Goal: Register for event/course

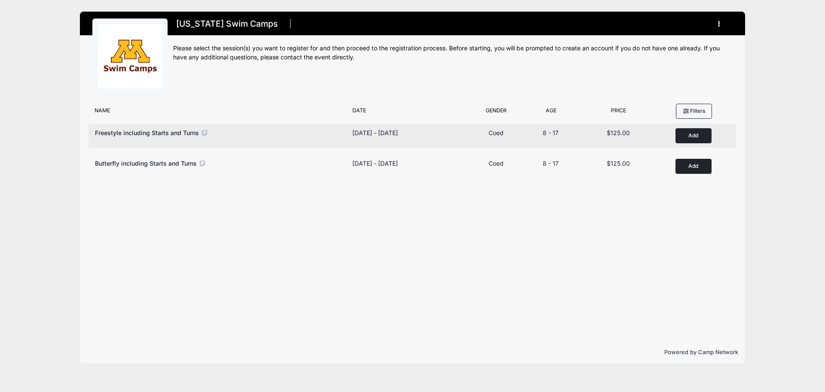
click at [704, 135] on button "Add to Cart" at bounding box center [694, 135] width 36 height 15
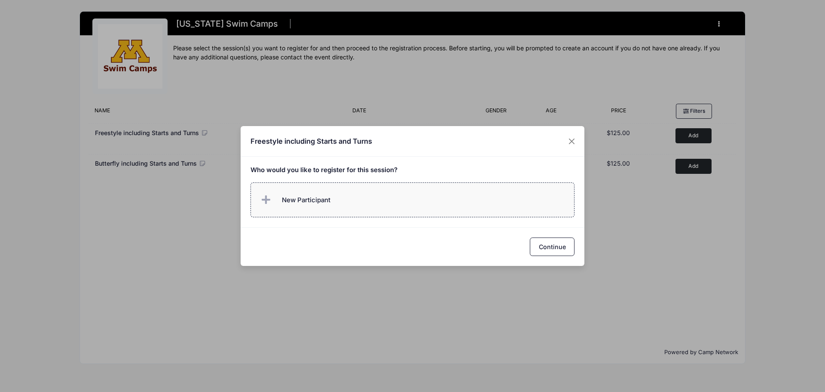
click at [420, 189] on label "New Participant" at bounding box center [413, 199] width 325 height 35
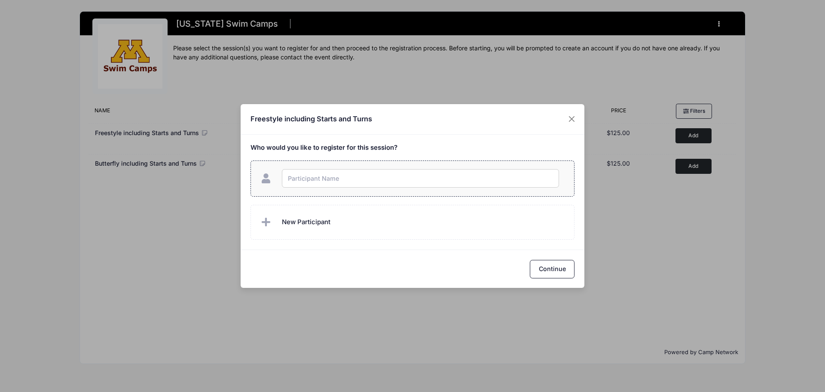
type input "B"
type input "Naomi Burton"
checkbox input "true"
click at [544, 271] on button "Continue" at bounding box center [552, 269] width 45 height 18
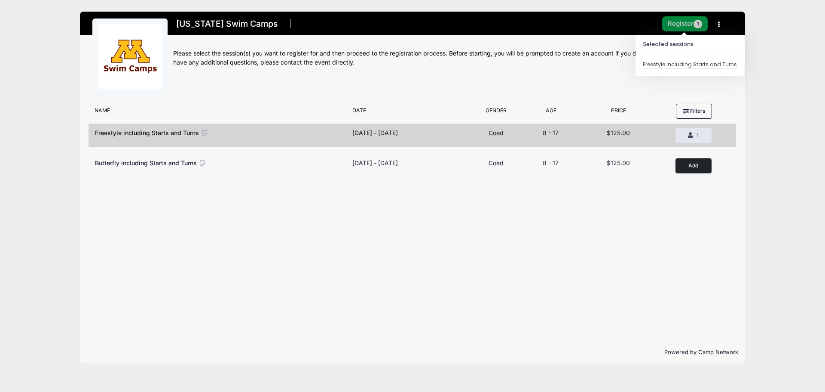
click at [686, 21] on button "Register 1" at bounding box center [685, 23] width 46 height 15
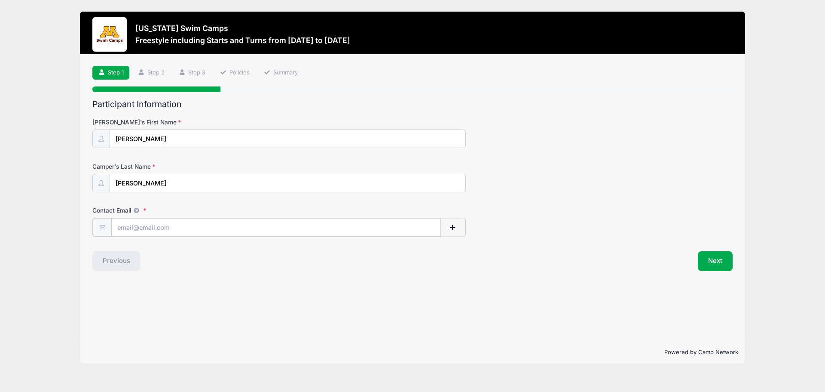
click at [184, 232] on input "Contact Email" at bounding box center [276, 227] width 330 height 18
type input "[PERSON_NAME][EMAIL_ADDRESS][DOMAIN_NAME]"
click at [543, 185] on div "Camper's Last Name [PERSON_NAME]" at bounding box center [412, 177] width 641 height 30
click at [728, 255] on button "Next" at bounding box center [715, 260] width 35 height 20
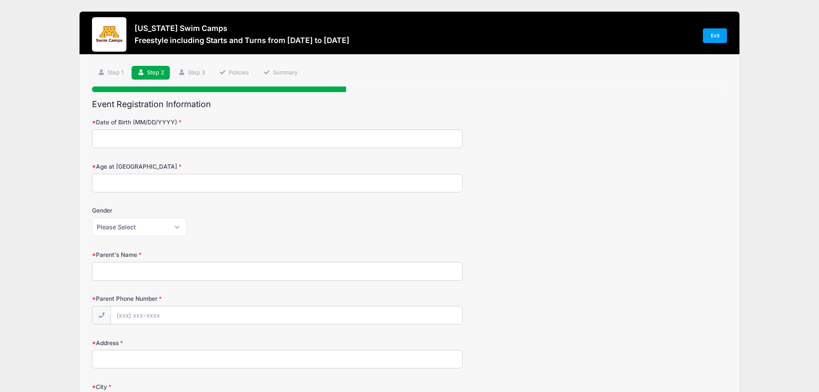
click at [226, 140] on input "Date of Birth (MM/DD/YYYY)" at bounding box center [277, 138] width 371 height 18
type input "[DATE]"
click at [178, 183] on input "Age at [GEOGRAPHIC_DATA]" at bounding box center [277, 183] width 371 height 18
type input "12"
click at [161, 226] on select "Please Select [DEMOGRAPHIC_DATA] [DEMOGRAPHIC_DATA]" at bounding box center [139, 227] width 95 height 18
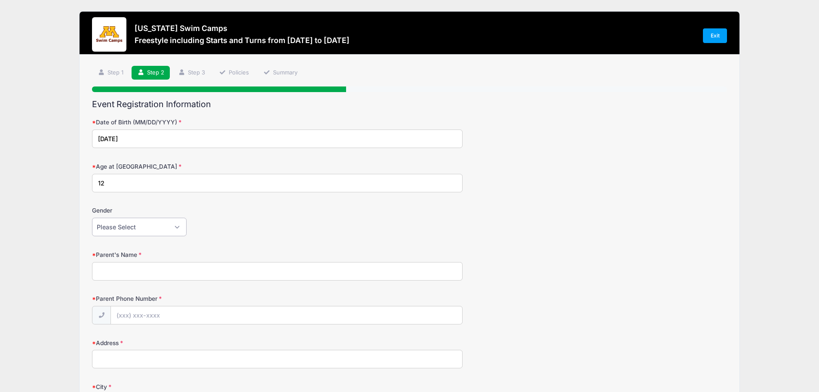
select select "[DEMOGRAPHIC_DATA]"
click at [92, 218] on select "Please Select [DEMOGRAPHIC_DATA] [DEMOGRAPHIC_DATA]" at bounding box center [139, 227] width 95 height 18
click at [125, 273] on input "Parent's Name" at bounding box center [277, 271] width 371 height 18
type input "[PERSON_NAME]"
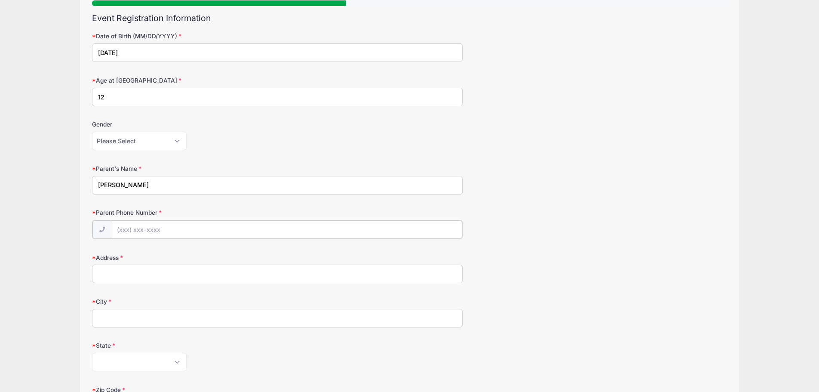
click at [129, 233] on input "Parent Phone Number" at bounding box center [286, 229] width 351 height 18
type input "[PHONE_NUMBER]"
click at [138, 274] on input "Address" at bounding box center [277, 273] width 371 height 18
type input "[STREET_ADDRESS] S"
type input "[GEOGRAPHIC_DATA]"
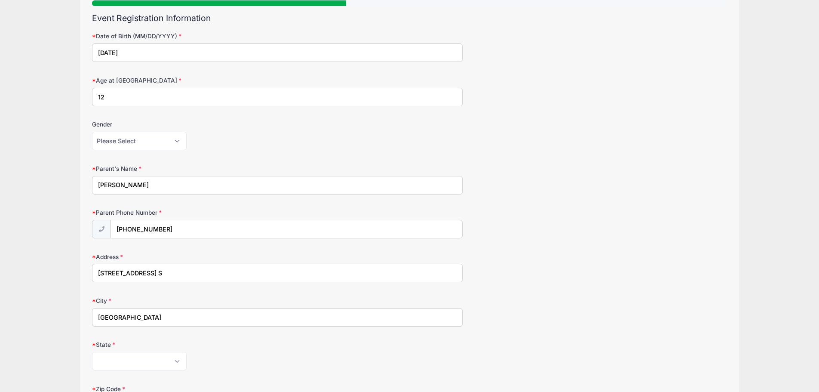
click at [24, 200] on div "[US_STATE] Swim Camps Freestyle including Starts and Turns from [DATE] to [DATE…" at bounding box center [409, 288] width 793 height 748
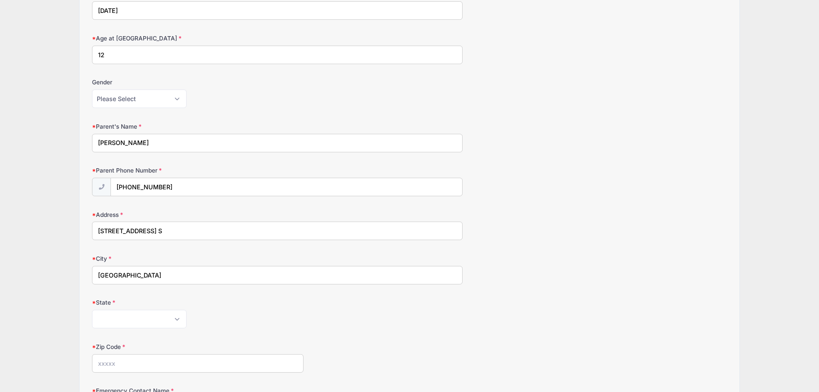
scroll to position [215, 0]
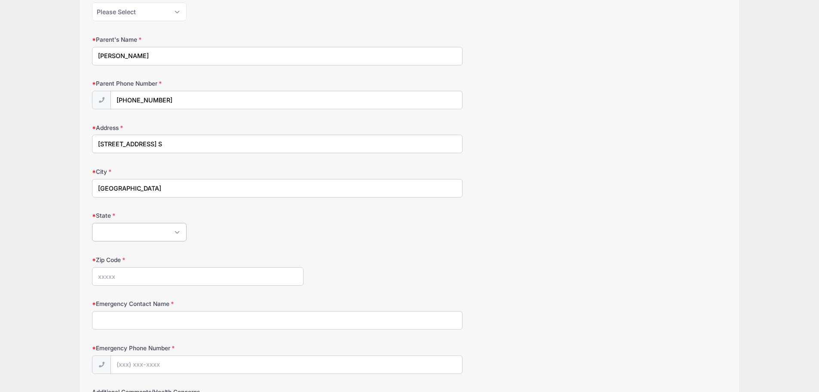
click at [156, 231] on select "[US_STATE] [US_STATE] [US_STATE] [US_STATE] [US_STATE] Armed Forces Africa Arme…" at bounding box center [139, 232] width 95 height 18
select select "MN"
click at [92, 223] on select "[US_STATE] [US_STATE] [US_STATE] [US_STATE] [US_STATE] Armed Forces Africa Arme…" at bounding box center [139, 232] width 95 height 18
click at [124, 280] on input "Zip Code" at bounding box center [197, 276] width 211 height 18
type input "55419"
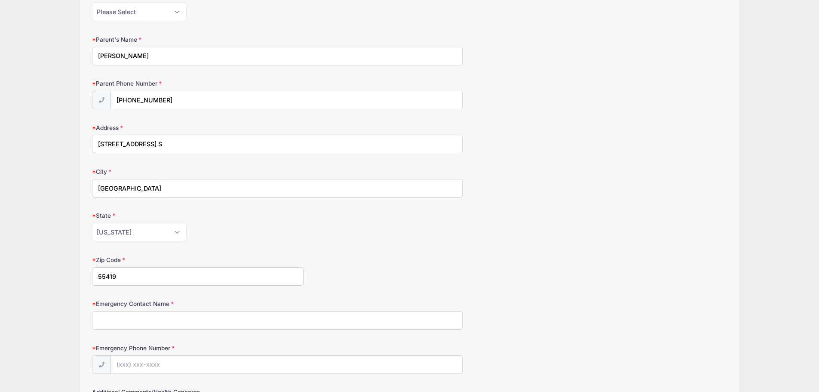
click at [11, 234] on div "[US_STATE] Swim Camps Freestyle including Starts and Turns from [DATE] to [DATE…" at bounding box center [409, 159] width 819 height 748
click at [105, 319] on input "Emergency Contact Name" at bounding box center [277, 320] width 371 height 18
type input "[PERSON_NAME]"
type input "[PHONE_NUMBER]"
click at [49, 301] on div "[US_STATE] Swim Camps Freestyle including Starts and Turns from [DATE] to [DATE…" at bounding box center [409, 159] width 793 height 748
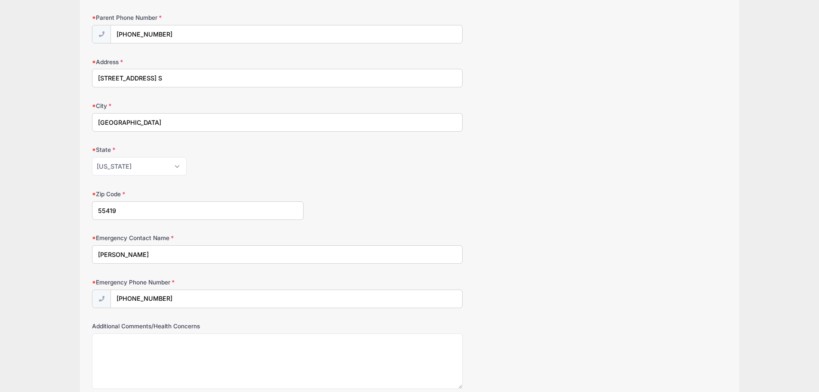
scroll to position [357, 0]
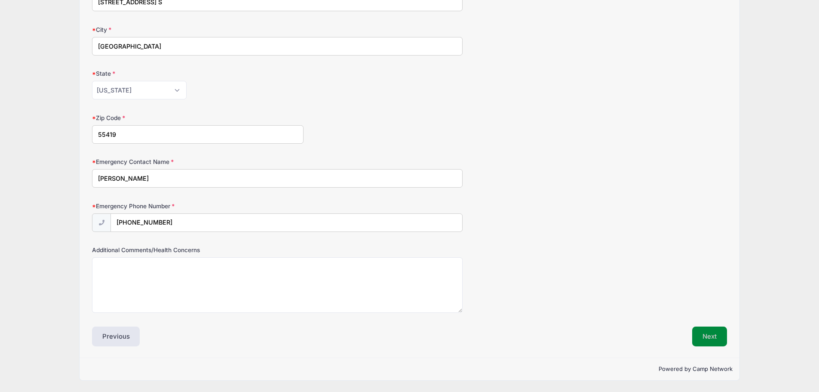
click at [700, 333] on button "Next" at bounding box center [709, 336] width 35 height 20
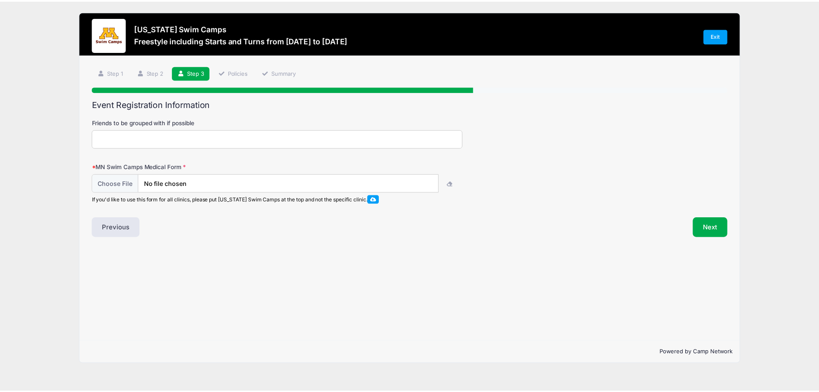
scroll to position [0, 0]
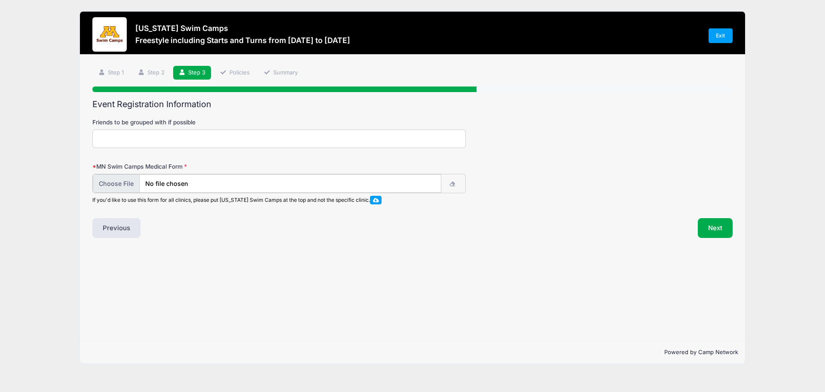
click at [130, 181] on input "file" at bounding box center [267, 183] width 349 height 18
type input "C:\fakepath\[PERSON_NAME] Medical Information.pdf"
click at [711, 228] on button "Next" at bounding box center [715, 227] width 35 height 20
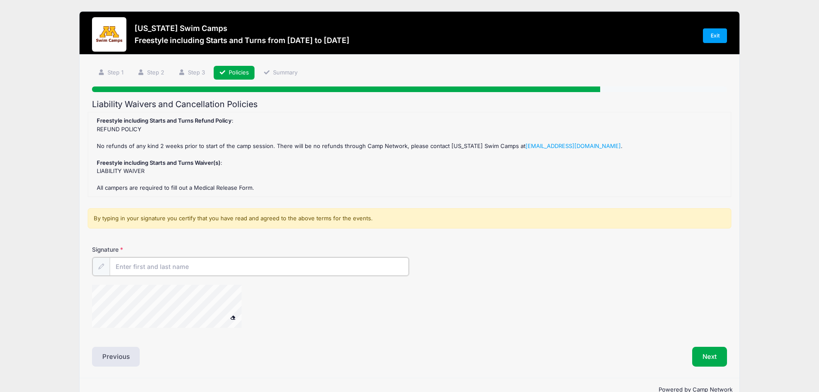
click at [159, 268] on input "Signature" at bounding box center [260, 266] width 300 height 18
type input "[PERSON_NAME]"
click at [718, 359] on button "Next" at bounding box center [709, 356] width 35 height 20
click at [714, 353] on button "Next" at bounding box center [709, 356] width 35 height 20
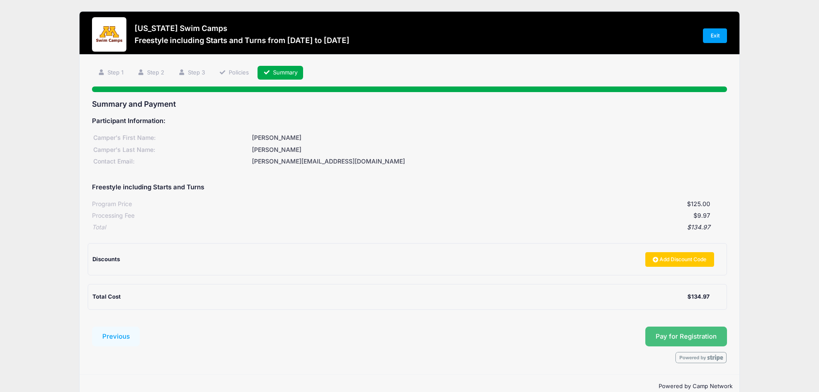
click at [696, 334] on button "Pay for Registration" at bounding box center [686, 336] width 82 height 20
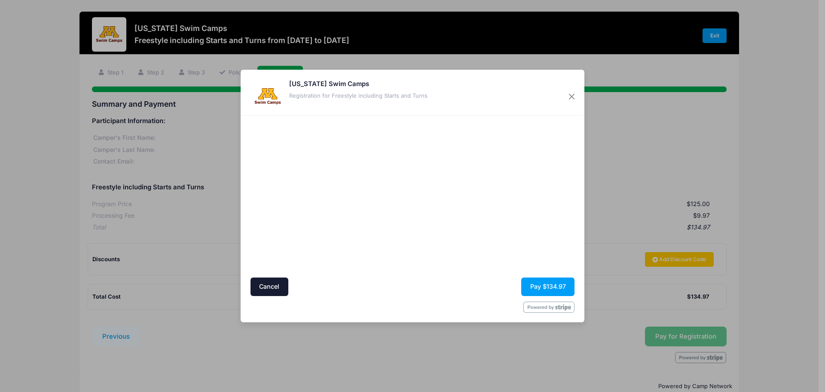
click at [352, 240] on div at bounding box center [330, 196] width 158 height 153
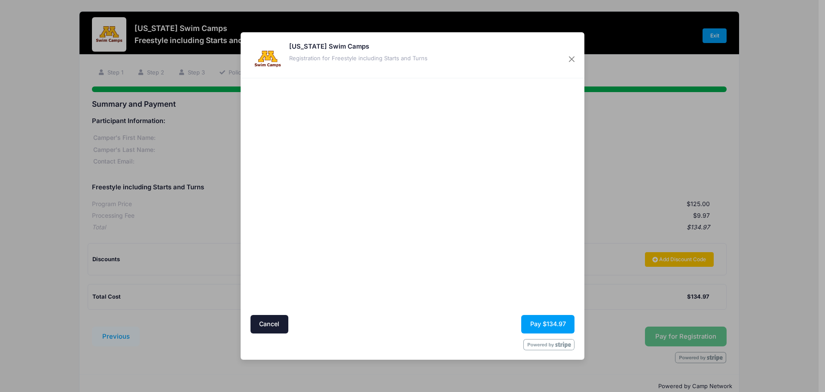
click at [543, 273] on div at bounding box center [496, 196] width 158 height 228
click at [543, 322] on button "Pay $134.97" at bounding box center [547, 324] width 53 height 18
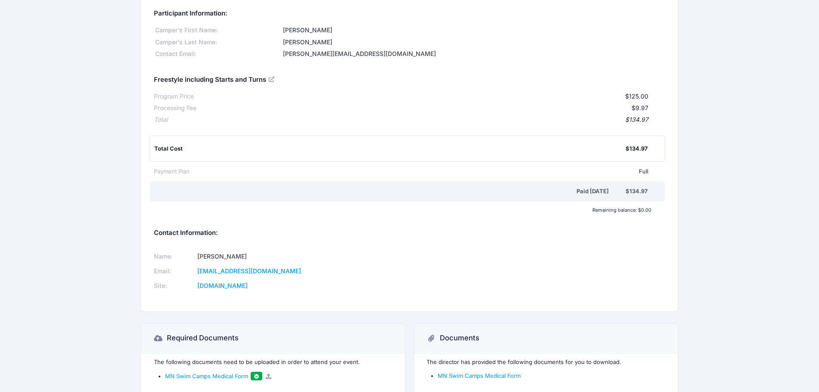
scroll to position [86, 0]
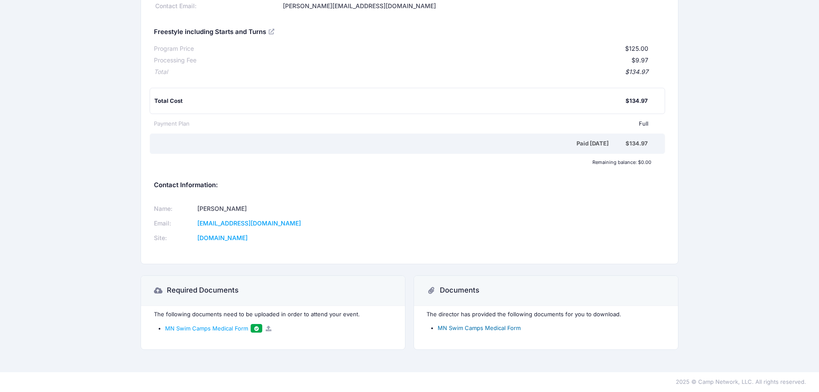
click at [488, 328] on link "MN Swim Camps Medical Form" at bounding box center [479, 327] width 83 height 7
